Goal: Task Accomplishment & Management: Manage account settings

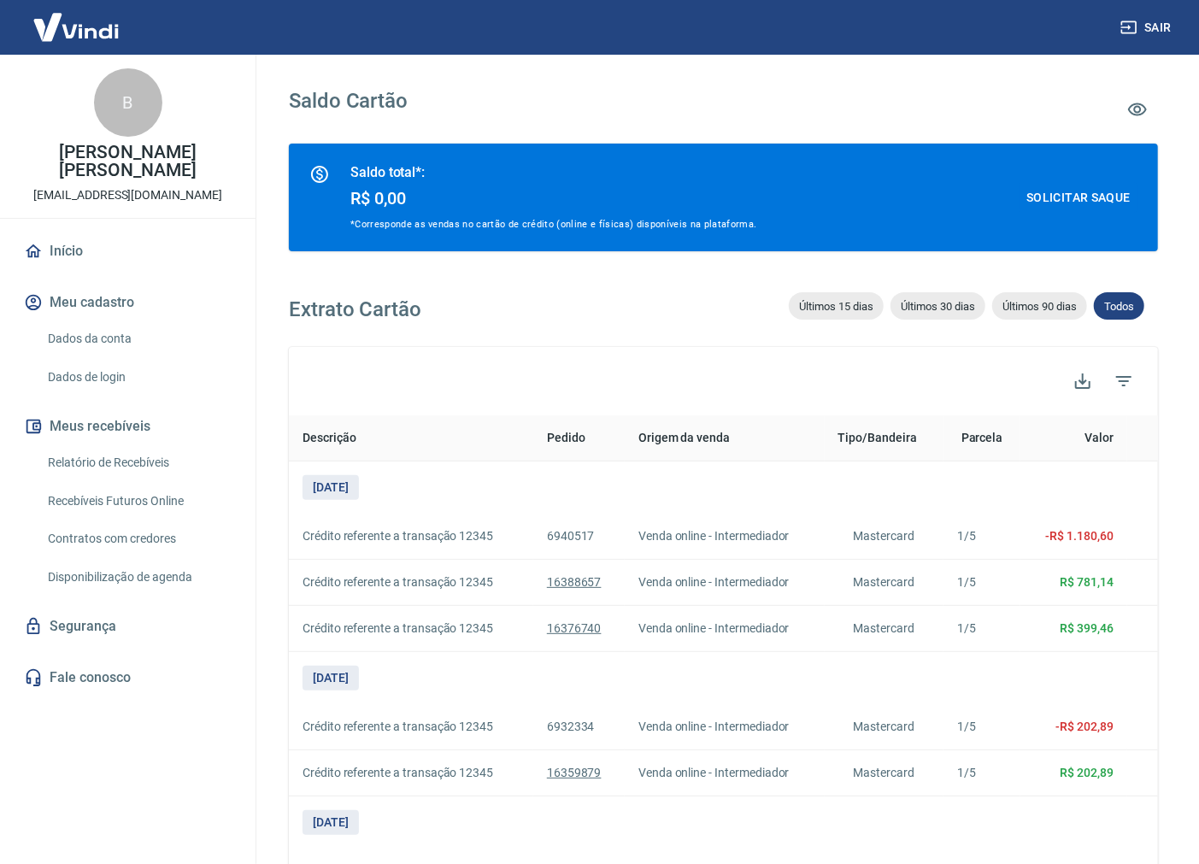
drag, startPoint x: 158, startPoint y: 459, endPoint x: 232, endPoint y: 453, distance: 74.6
click at [158, 459] on link "Relatório de Recebíveis" at bounding box center [138, 462] width 194 height 35
